Goal: Communication & Community: Answer question/provide support

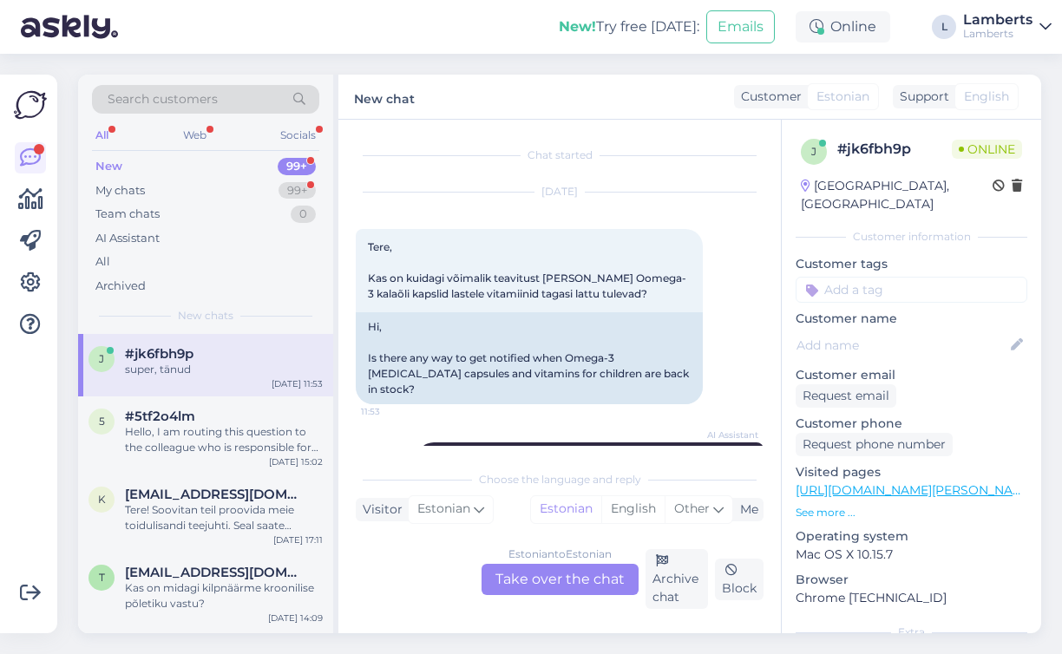
scroll to position [232, 0]
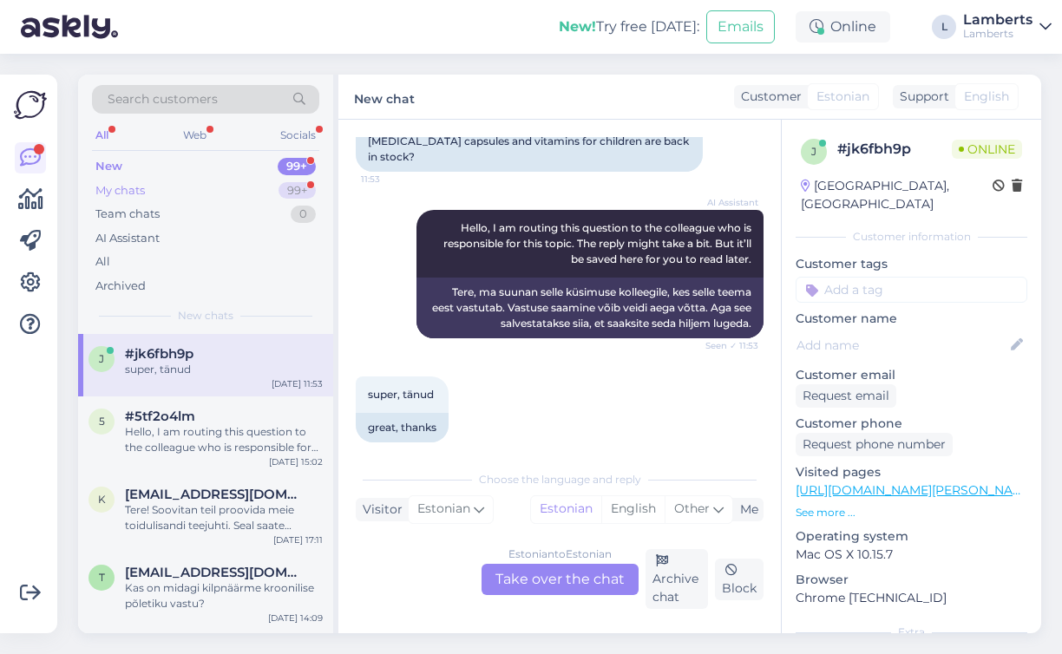
click at [226, 189] on div "My chats 99+" at bounding box center [205, 191] width 227 height 24
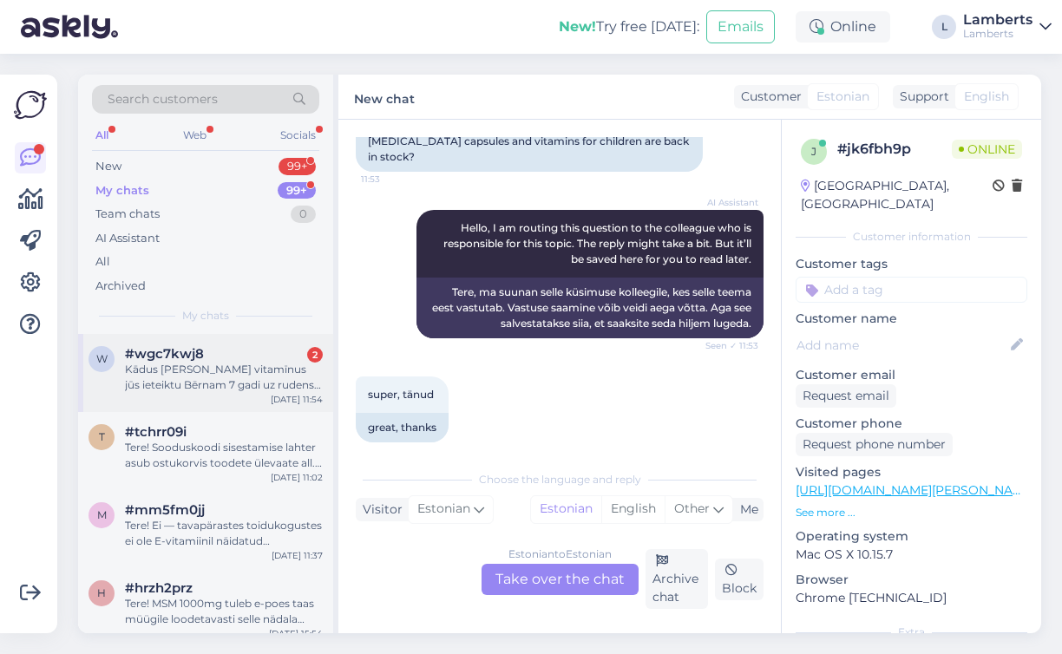
click at [233, 382] on div "Kādus [PERSON_NAME] vitamīnus jūs ieteiktu Bērnam 7 gadi uz rudens ziemas laiku…" at bounding box center [224, 377] width 198 height 31
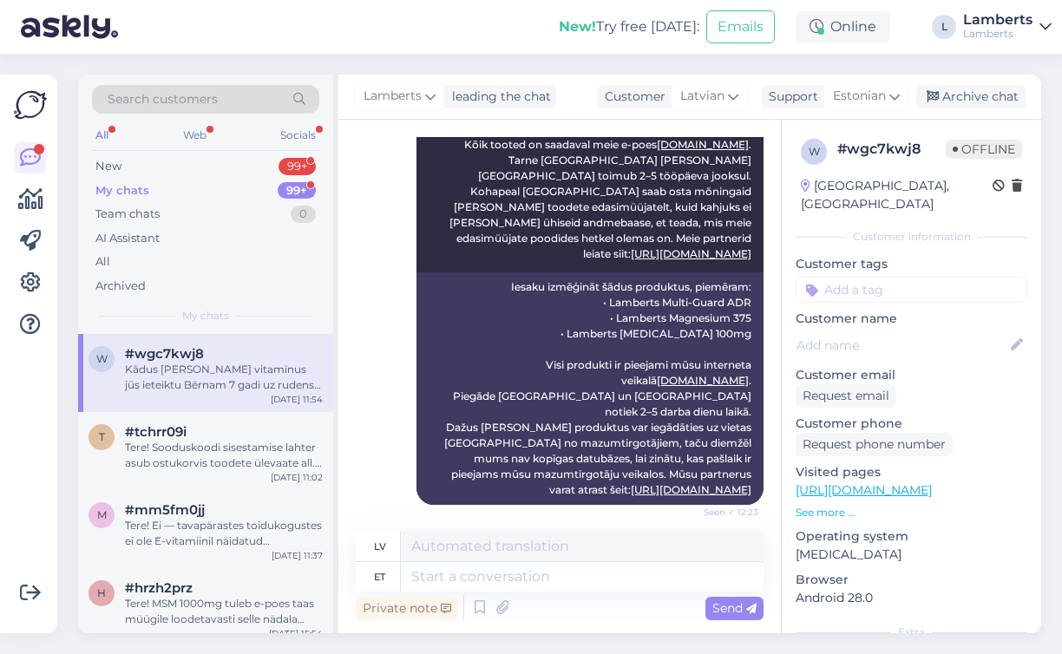
scroll to position [1359, 0]
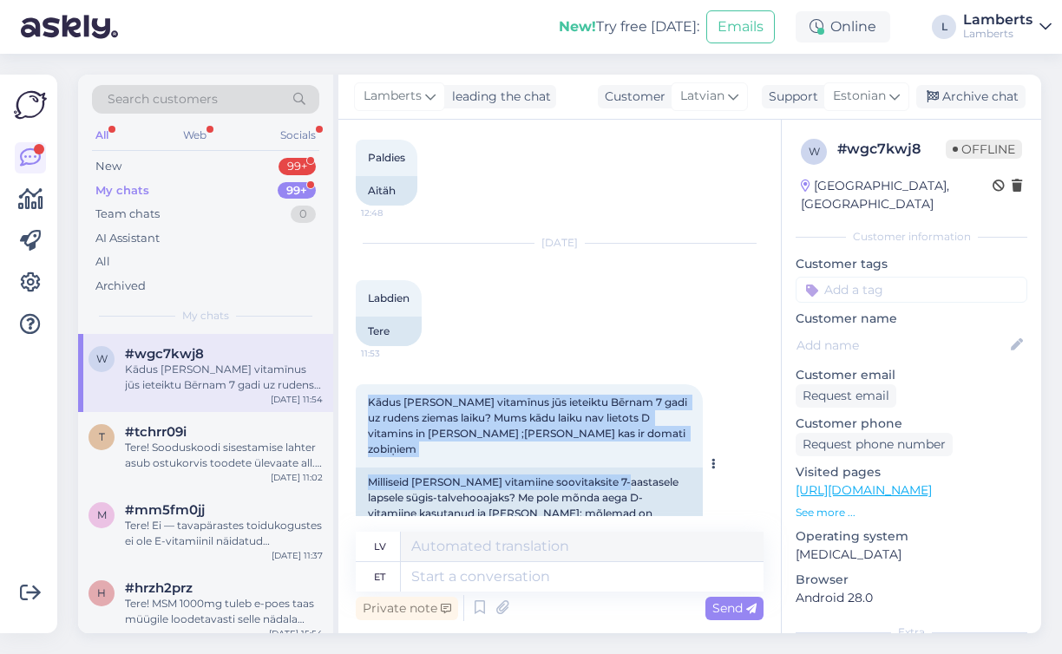
drag, startPoint x: 368, startPoint y: 369, endPoint x: 617, endPoint y: 426, distance: 255.2
click at [617, 426] on div "Kādus [PERSON_NAME] vitamīnus jūs ieteiktu Bērnam 7 gadi uz rudens ziemas laiku…" at bounding box center [529, 464] width 347 height 160
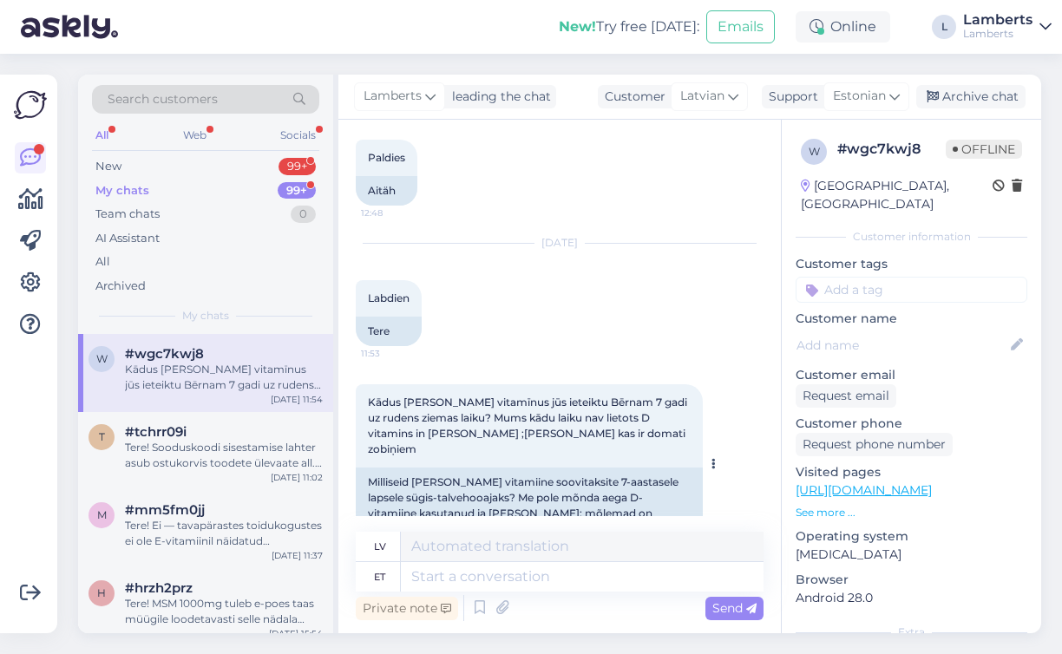
click at [381, 396] on span "Kādus [PERSON_NAME] vitamīnus jūs ieteiktu Bērnam 7 gadi uz rudens ziemas laiku…" at bounding box center [529, 426] width 322 height 60
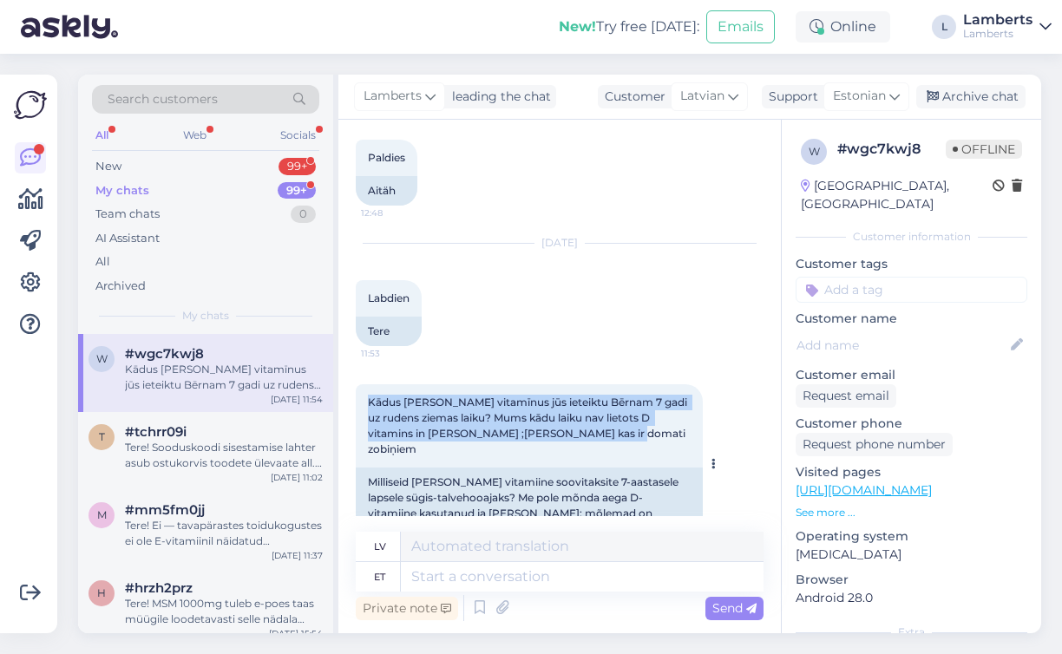
drag, startPoint x: 369, startPoint y: 367, endPoint x: 597, endPoint y: 402, distance: 230.9
click at [597, 402] on div "Kādus [PERSON_NAME] vitamīnus jūs ieteiktu Bērnam 7 gadi uz rudens ziemas laiku…" at bounding box center [529, 425] width 347 height 83
copy span "Kādus [PERSON_NAME] vitamīnus jūs ieteiktu Bērnam 7 gadi uz rudens ziemas laiku…"
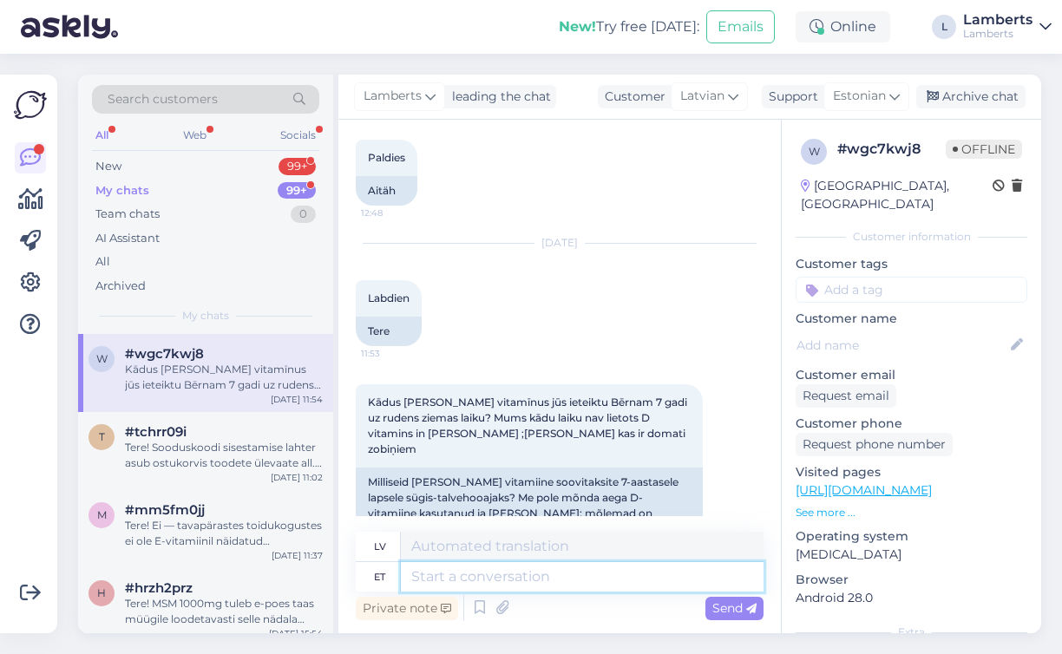
click at [492, 572] on textarea at bounding box center [582, 576] width 363 height 29
paste textarea "Sügis-talvisel perioodil soovitame lapsele igapäevaseks tarbimiseks Lamberts Vi…"
type textarea "Sügis-talvisel perioodil soovitame lapsele igapäevaseks tarbimiseks Lamberts Vi…"
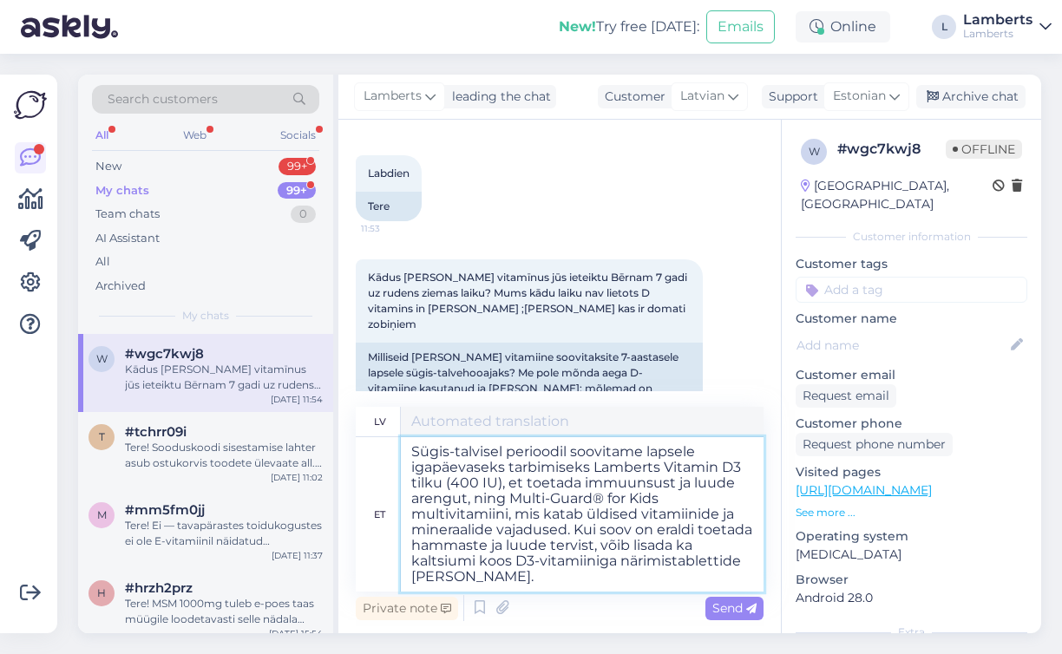
type textarea "Rudens-ziemas periodā imunitātes un kaulu attīstības atbalstam ikdienas lietoša…"
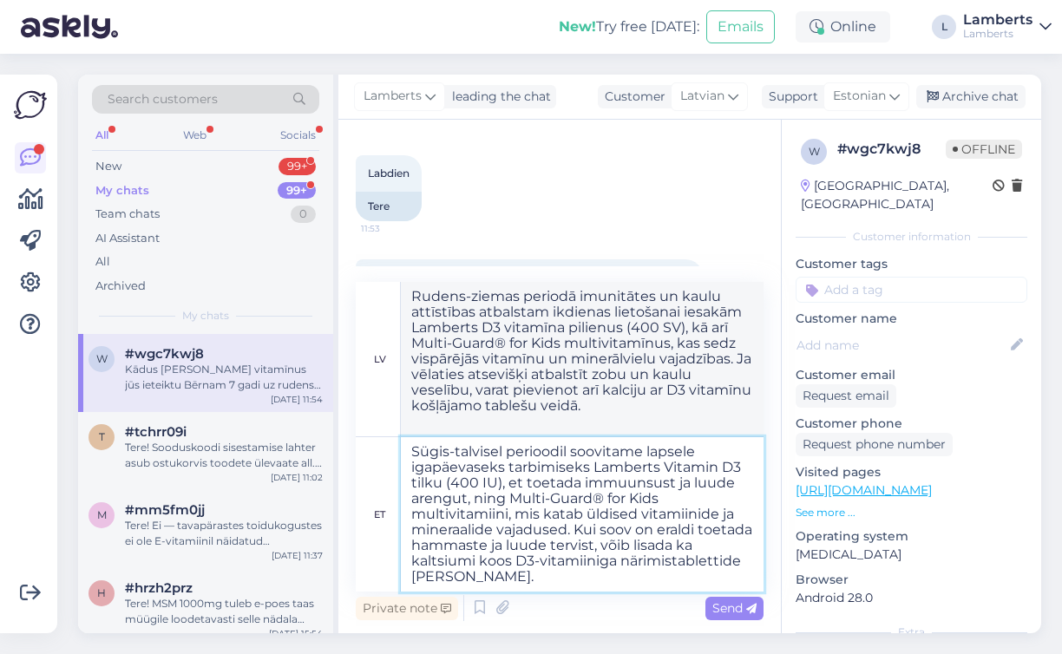
scroll to position [1609, 0]
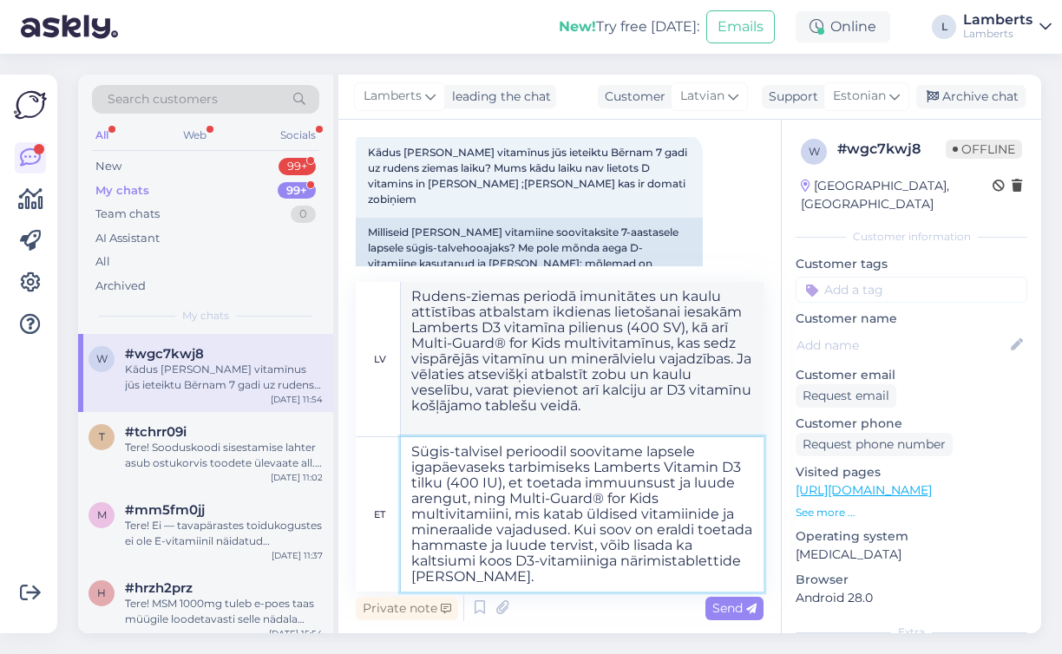
drag, startPoint x: 729, startPoint y: 547, endPoint x: 690, endPoint y: 548, distance: 39.0
click at [690, 548] on textarea "Sügis-talvisel perioodil soovitame lapsele igapäevaseks tarbimiseks Lamberts Vi…" at bounding box center [582, 514] width 363 height 154
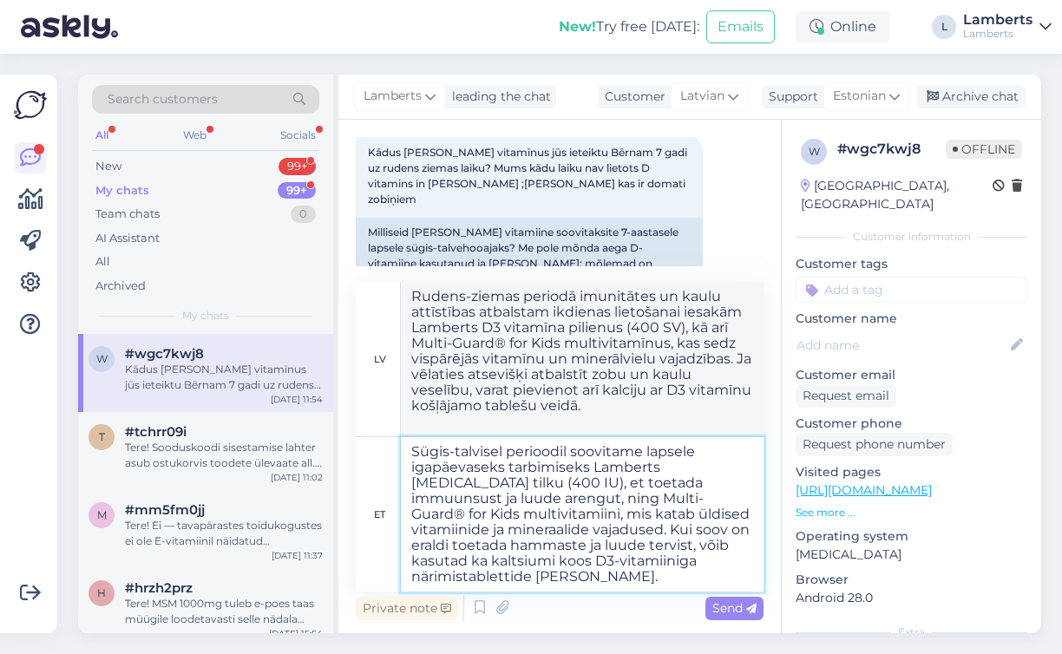
type textarea "Sügis-talvisel perioodil soovitame lapsele igapäevaseks tarbimiseks Lamberts Vi…"
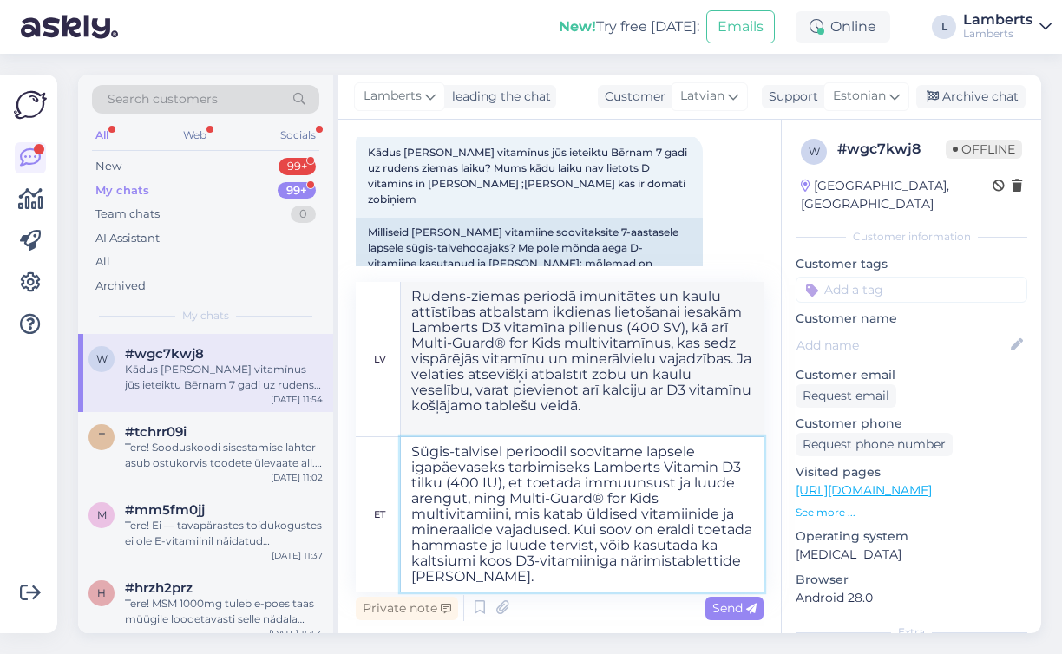
type textarea "Rudens-ziemas periodā bērnam ikdienas lietošanai iesakām Lamberts D3 vitamīna p…"
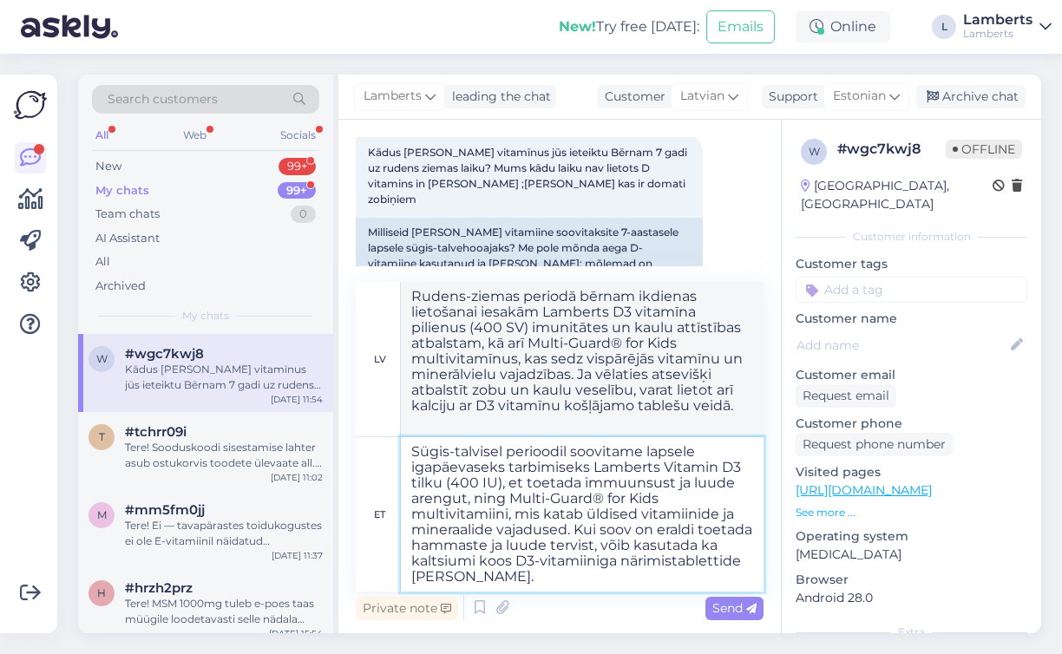
scroll to position [1593, 0]
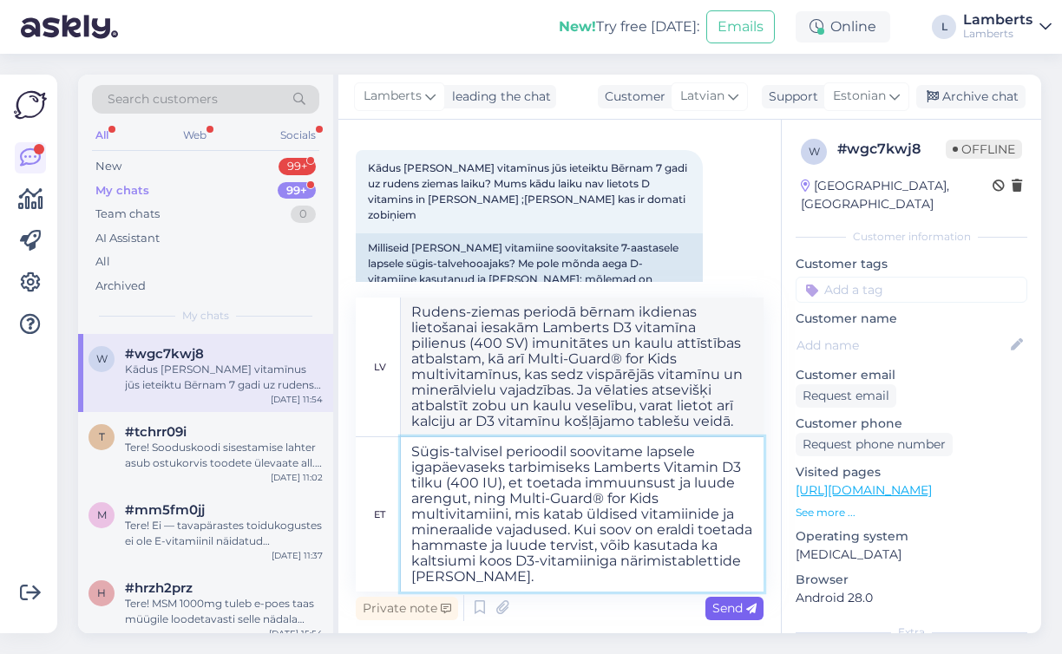
type textarea "Sügis-talvisel perioodil soovitame lapsele igapäevaseks tarbimiseks Lamberts Vi…"
click at [733, 609] on span "Send" at bounding box center [734, 608] width 44 height 16
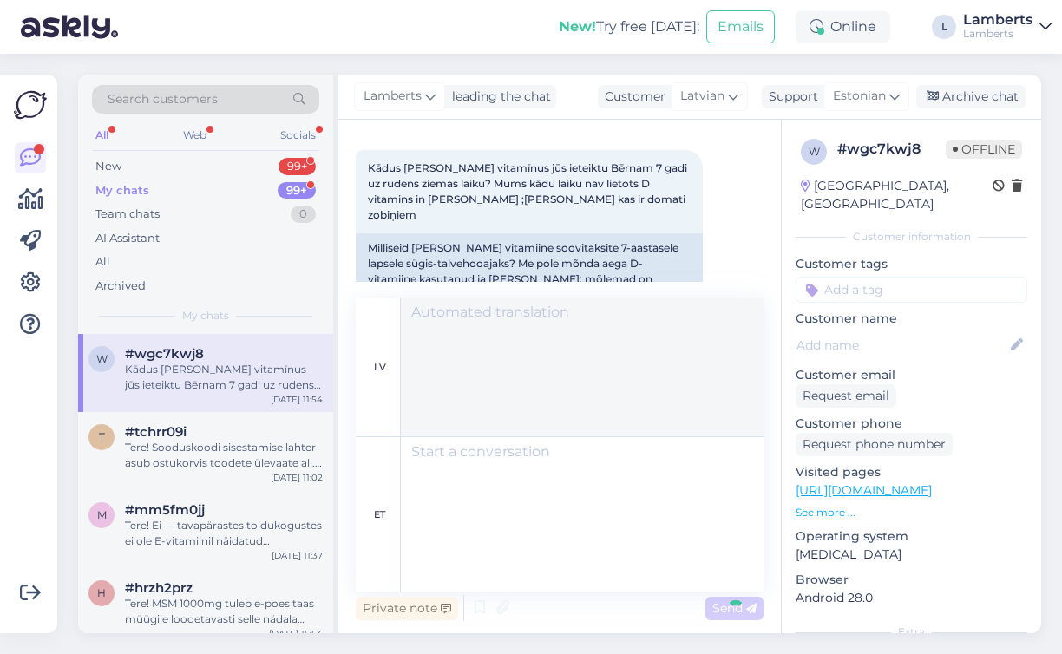
scroll to position [1651, 0]
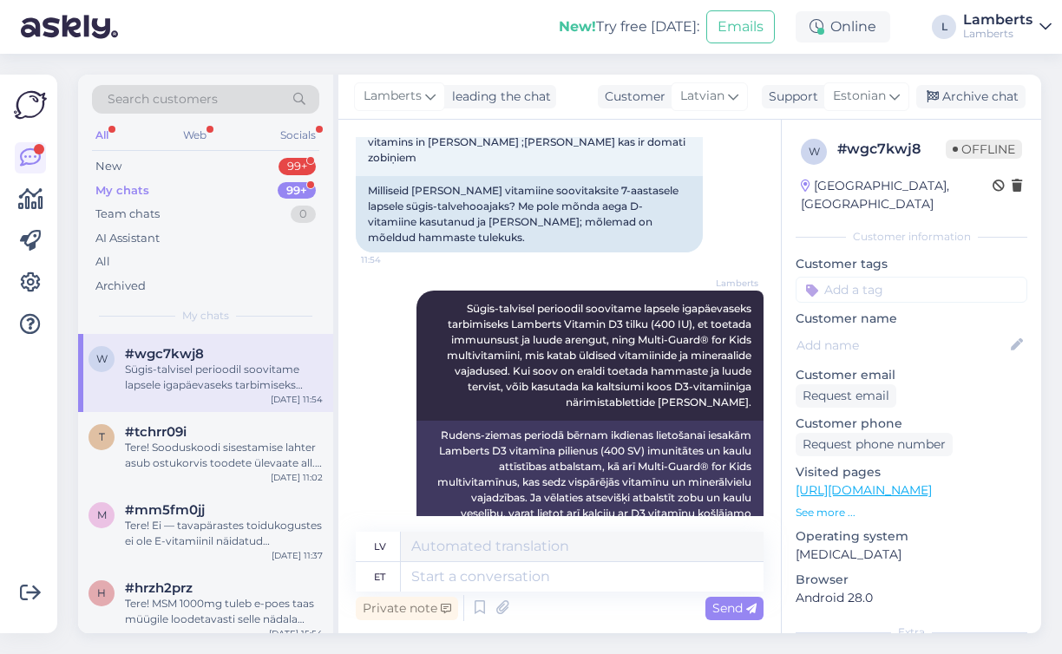
click at [276, 193] on div "My chats 99+" at bounding box center [205, 191] width 227 height 24
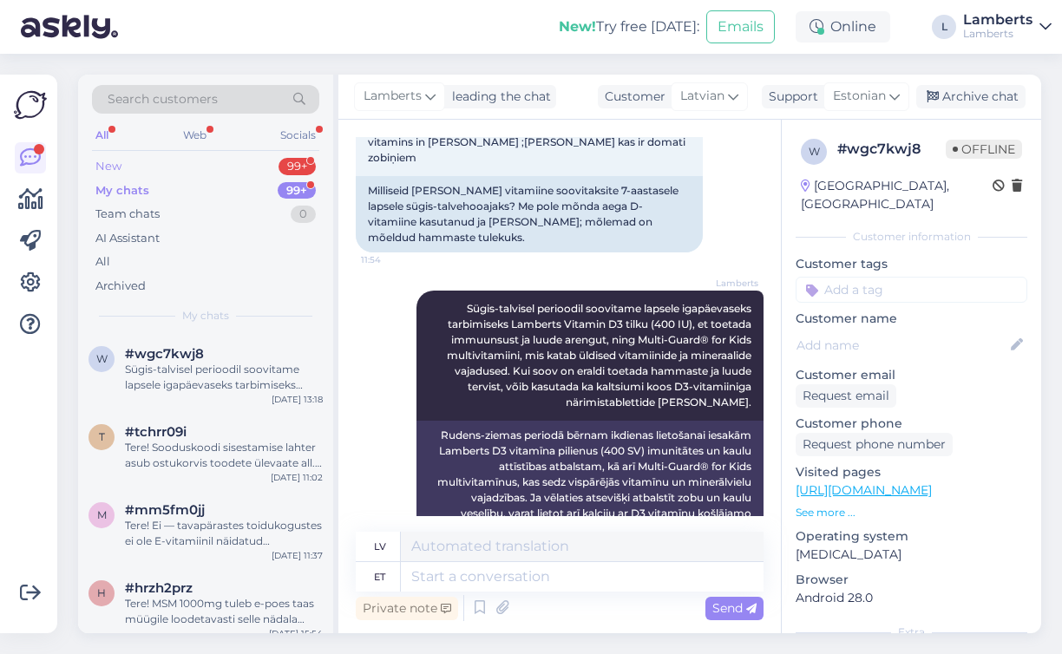
click at [288, 160] on div "99+" at bounding box center [296, 166] width 37 height 17
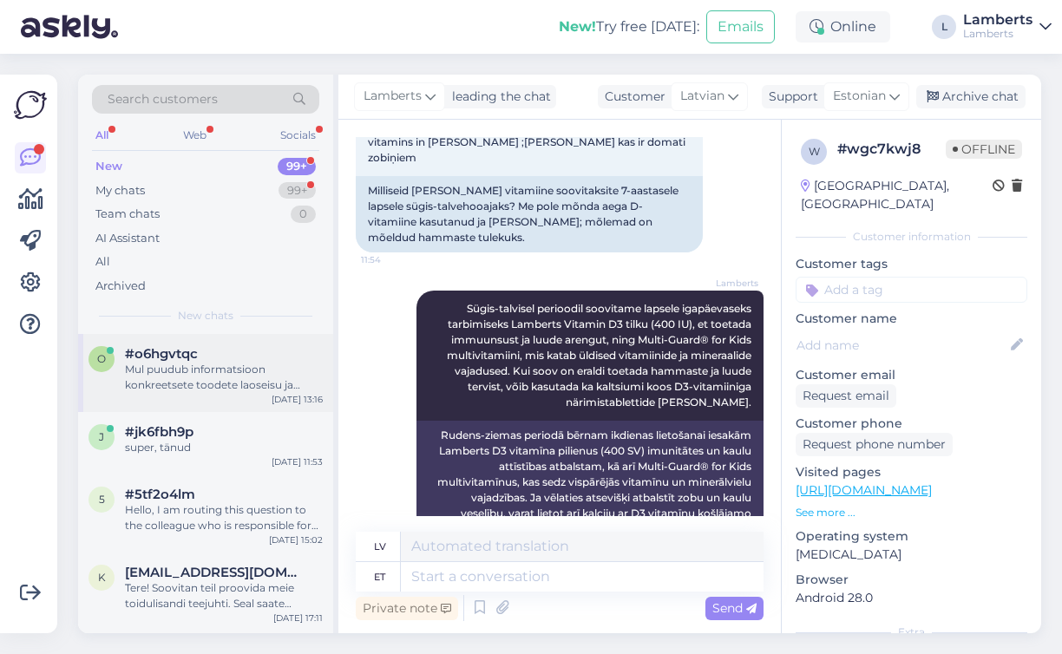
click at [239, 337] on div "o #o6hgvtqc Mul puudub informatsioon konkreetsete toodete laoseisu ja tulevaste…" at bounding box center [205, 373] width 255 height 78
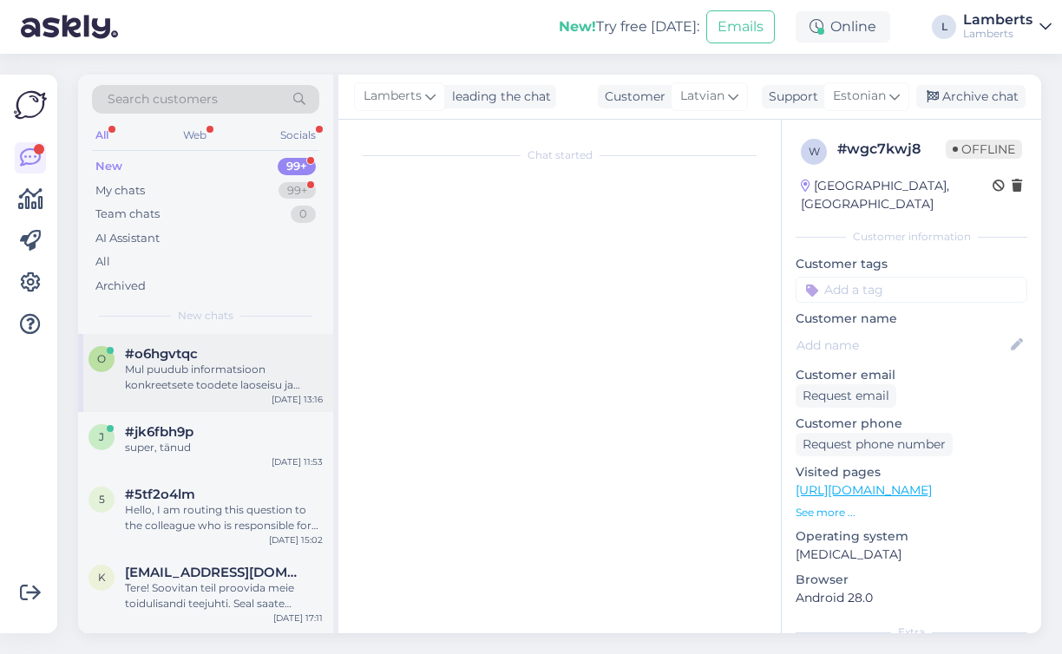
scroll to position [153, 0]
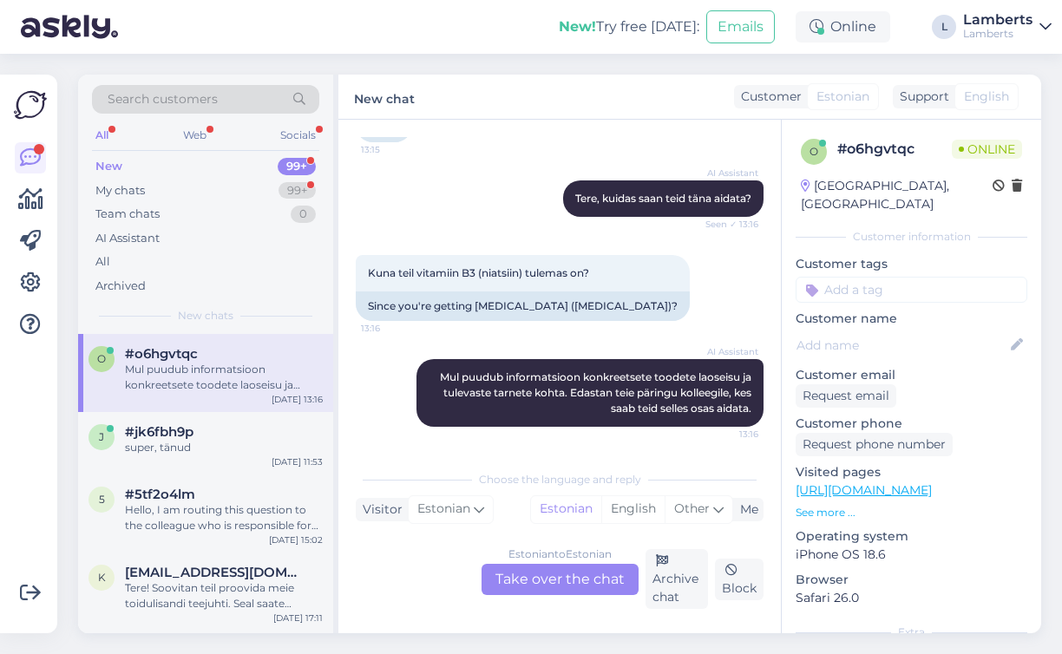
click at [531, 585] on div "Estonian to Estonian Take over the chat" at bounding box center [559, 579] width 157 height 31
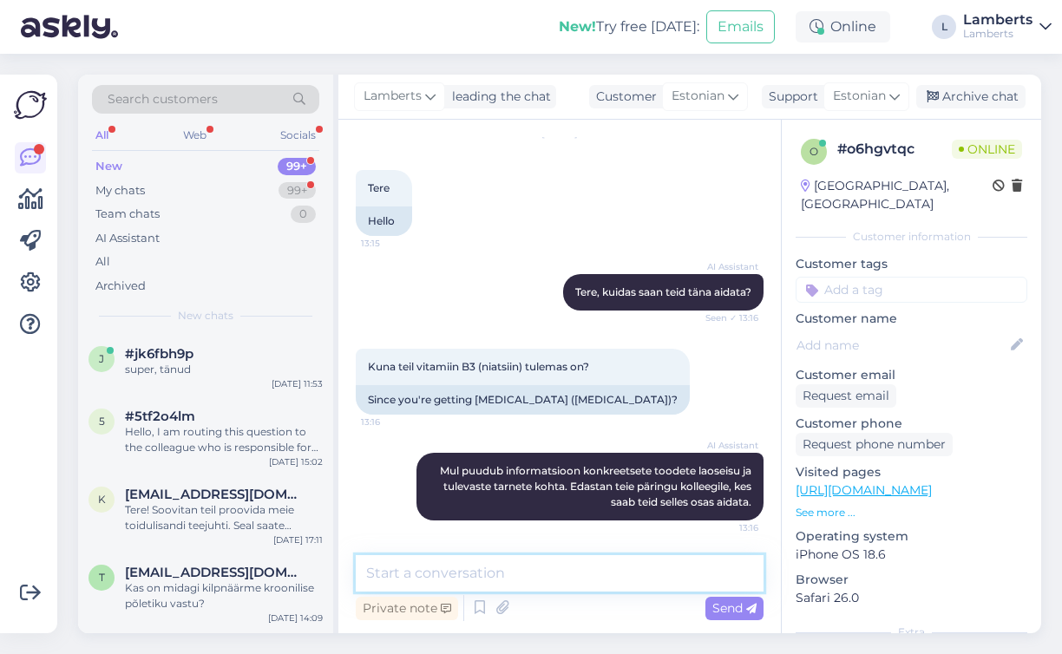
click at [530, 576] on textarea at bounding box center [560, 573] width 408 height 36
click at [568, 573] on textarea "Tere! Uus [PERSON_NAME] jõuab meieni selle nädala [PERSON_NAME]" at bounding box center [560, 573] width 408 height 36
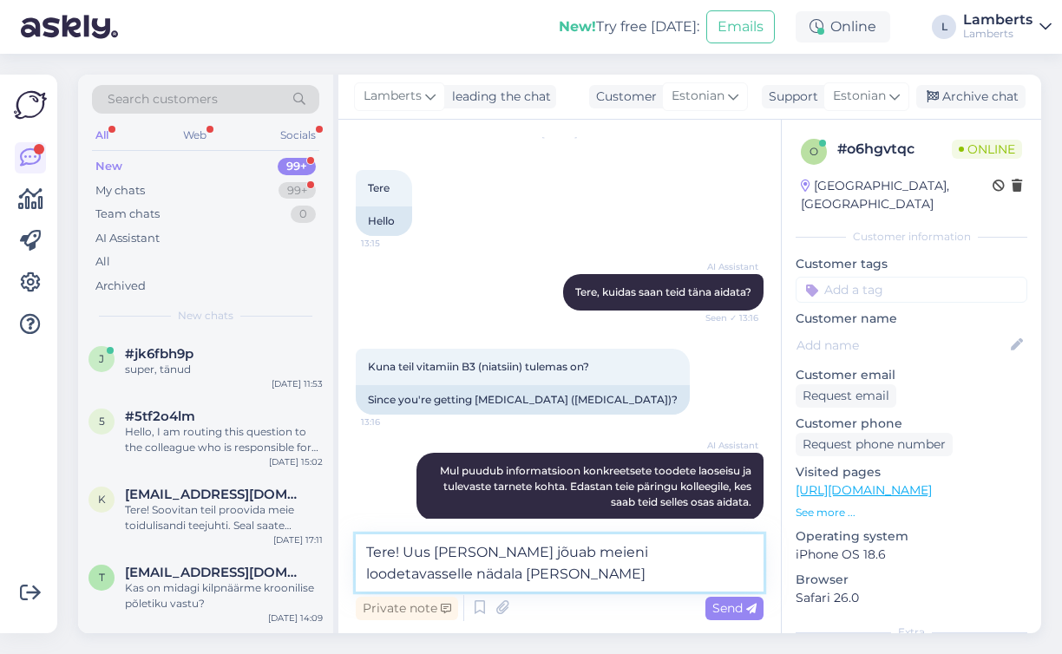
scroll to position [80, 0]
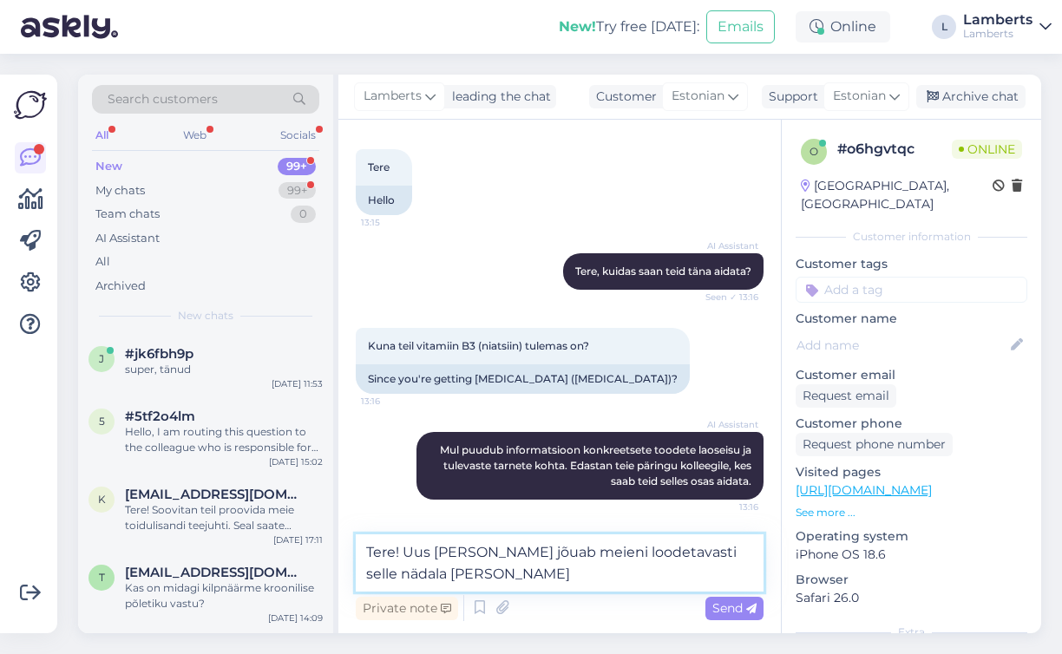
click at [477, 585] on textarea "Tere! Uus [PERSON_NAME] jõuab meieni loodetavasti selle nädala [PERSON_NAME]" at bounding box center [560, 562] width 408 height 57
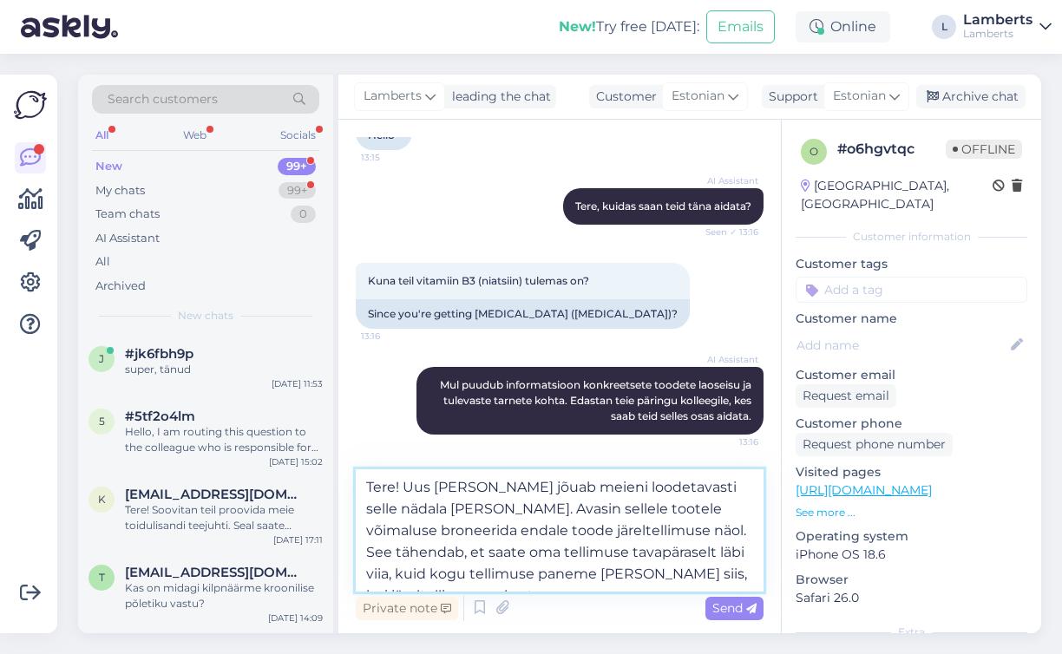
scroll to position [153, 0]
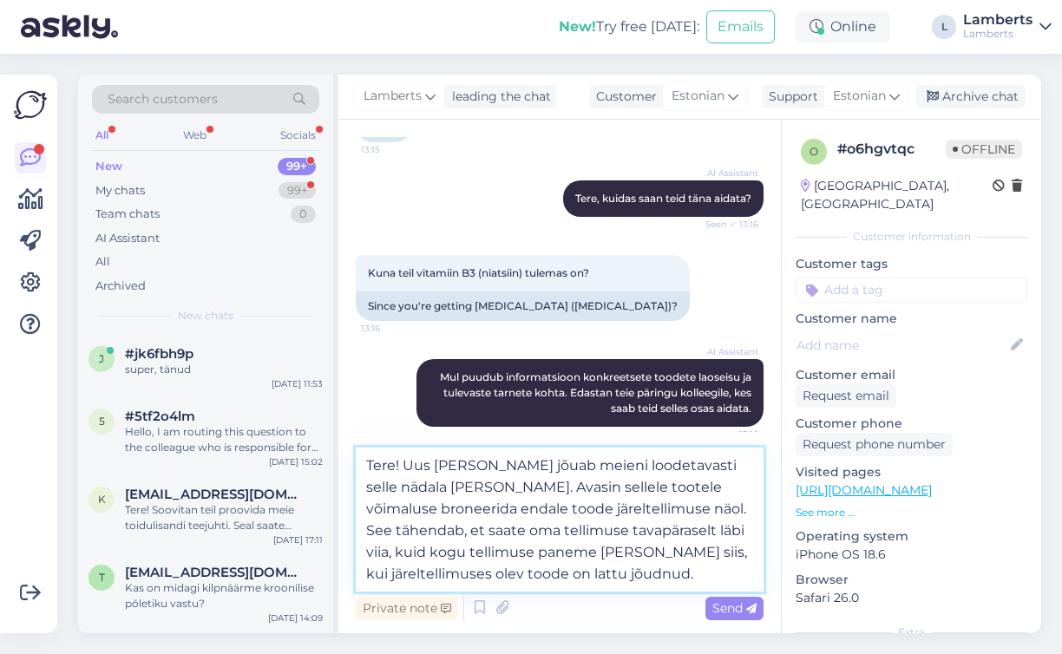
type textarea "Tere! Uus [PERSON_NAME] jõuab meieni loodetavasti selle nädala [PERSON_NAME]. A…"
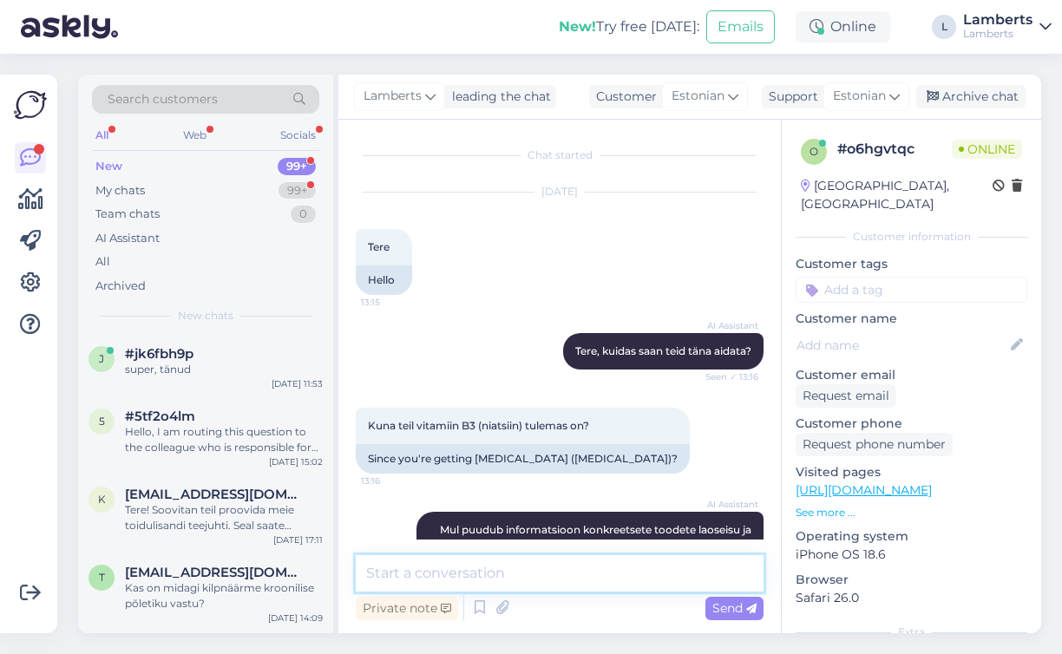
scroll to position [271, 0]
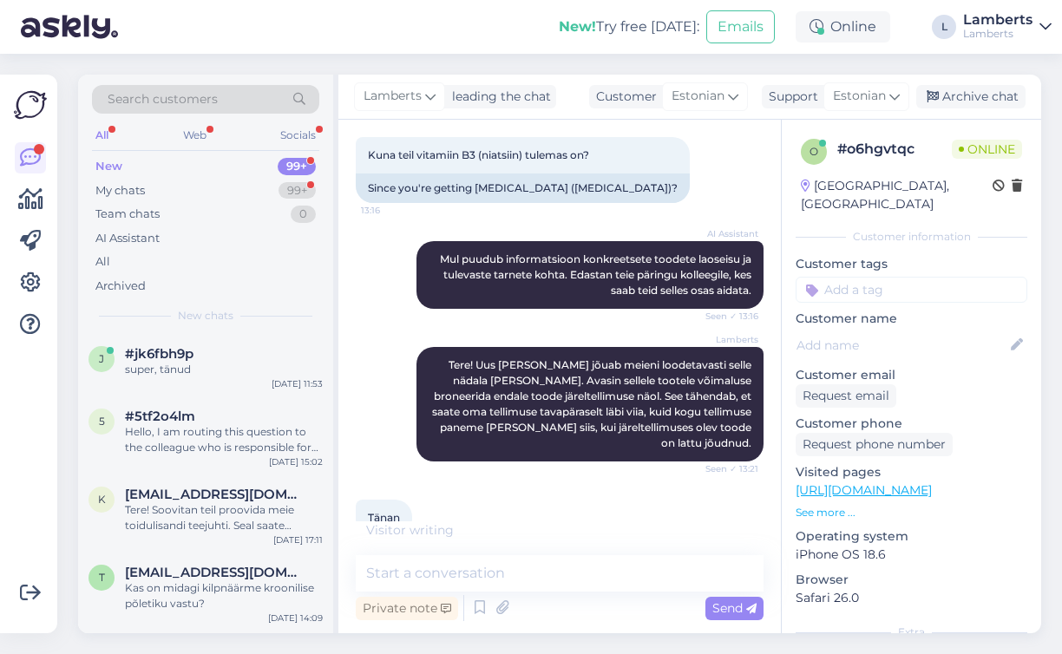
click at [509, 31] on div "New! Try free [DATE]: Emails Online L [PERSON_NAME]" at bounding box center [531, 27] width 1062 height 54
